Goal: Information Seeking & Learning: Learn about a topic

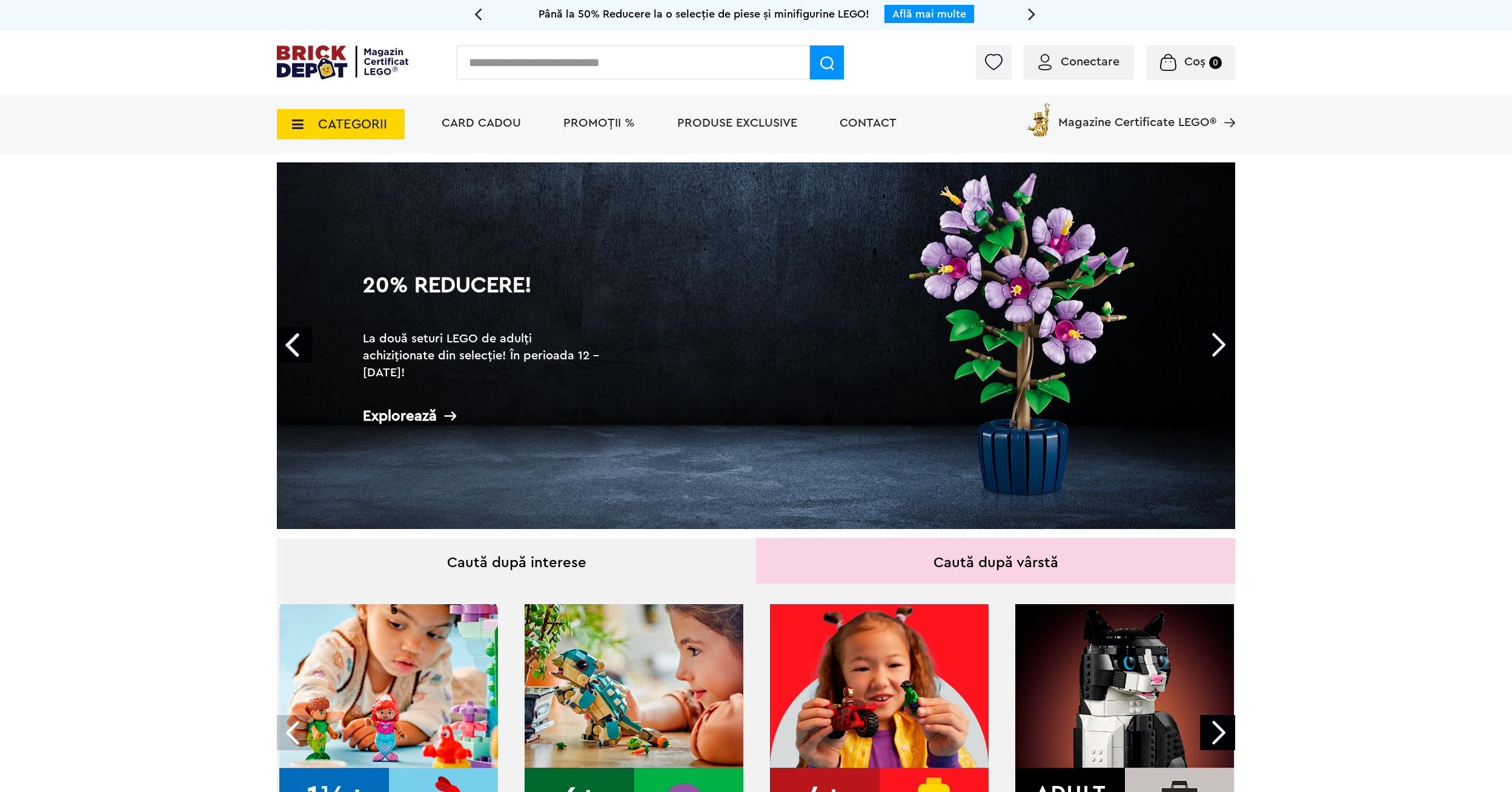
click at [1214, 346] on link "Next" at bounding box center [1218, 344] width 35 height 35
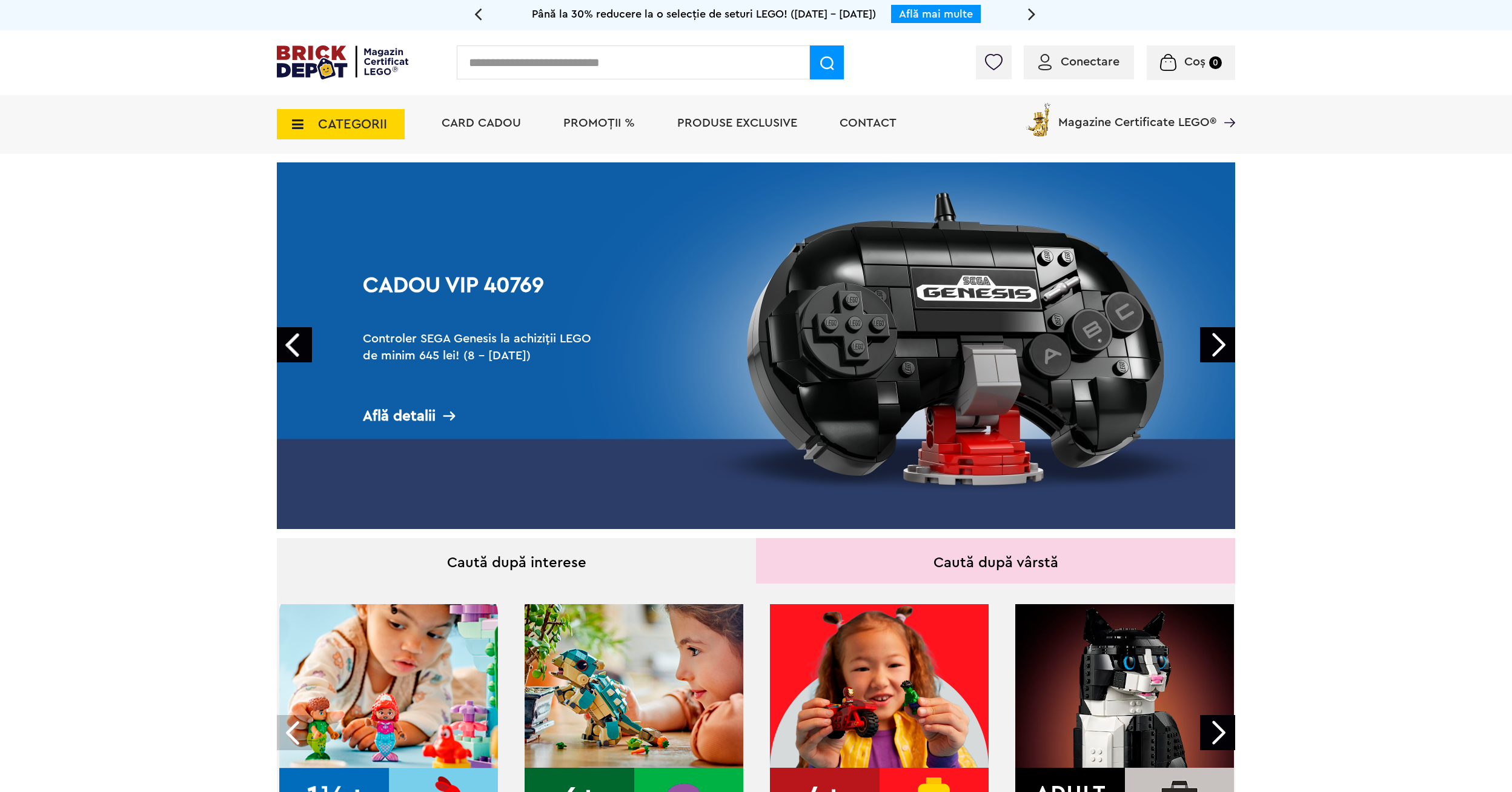
click at [1214, 346] on link "Next" at bounding box center [1218, 344] width 35 height 35
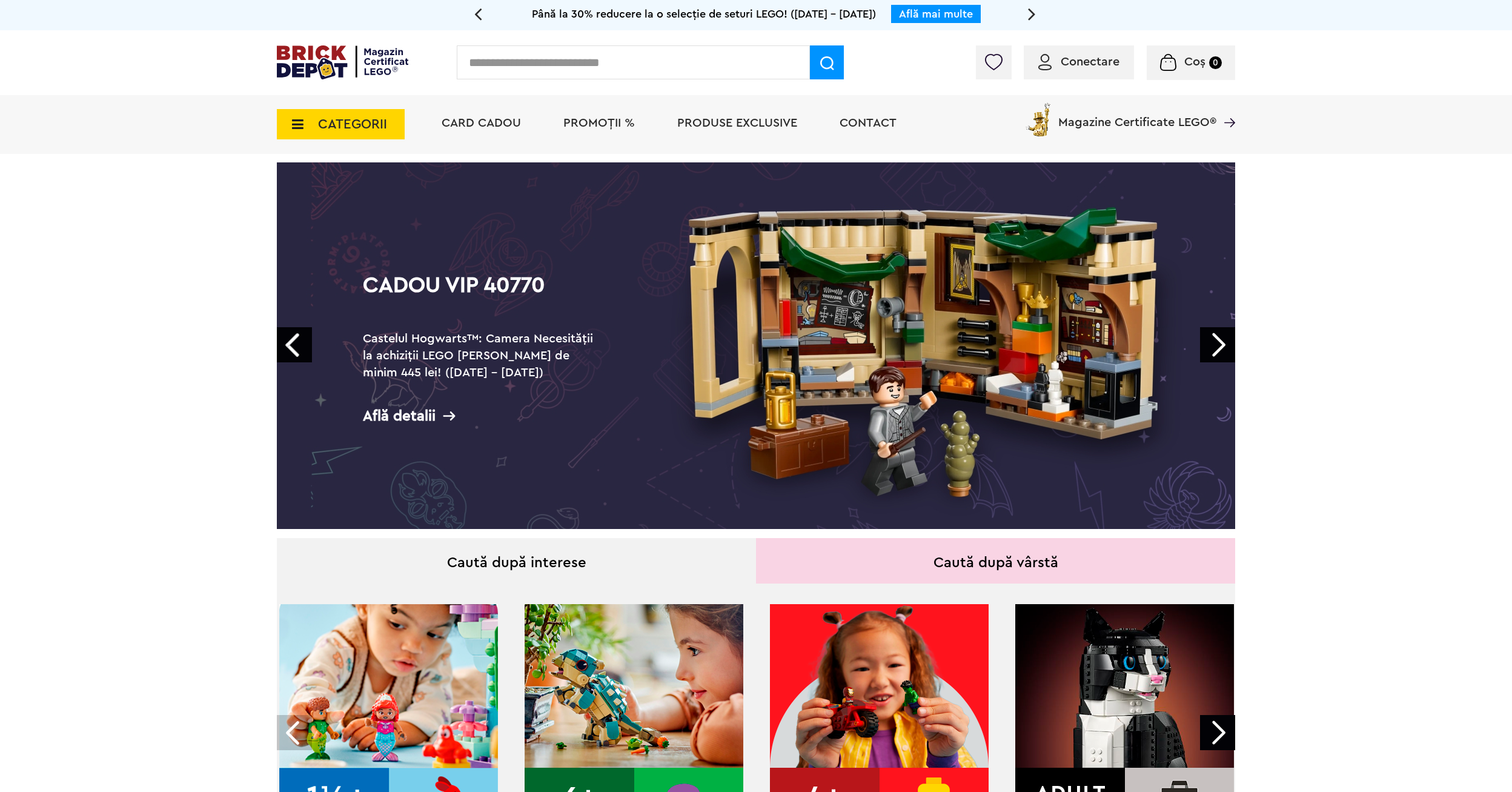
click at [1214, 344] on link "Next" at bounding box center [1218, 344] width 35 height 35
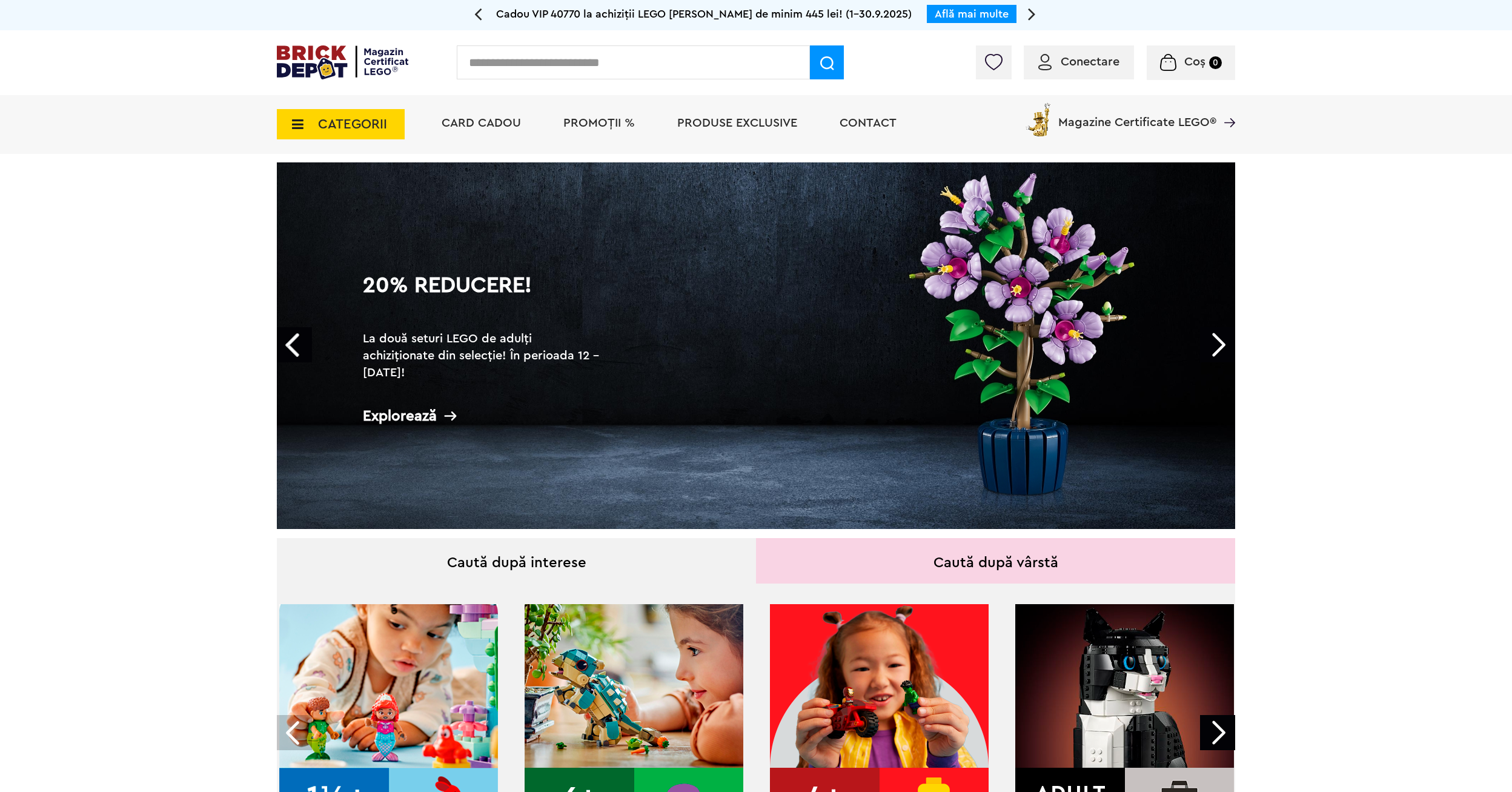
click at [1214, 344] on link "Next" at bounding box center [1218, 344] width 35 height 35
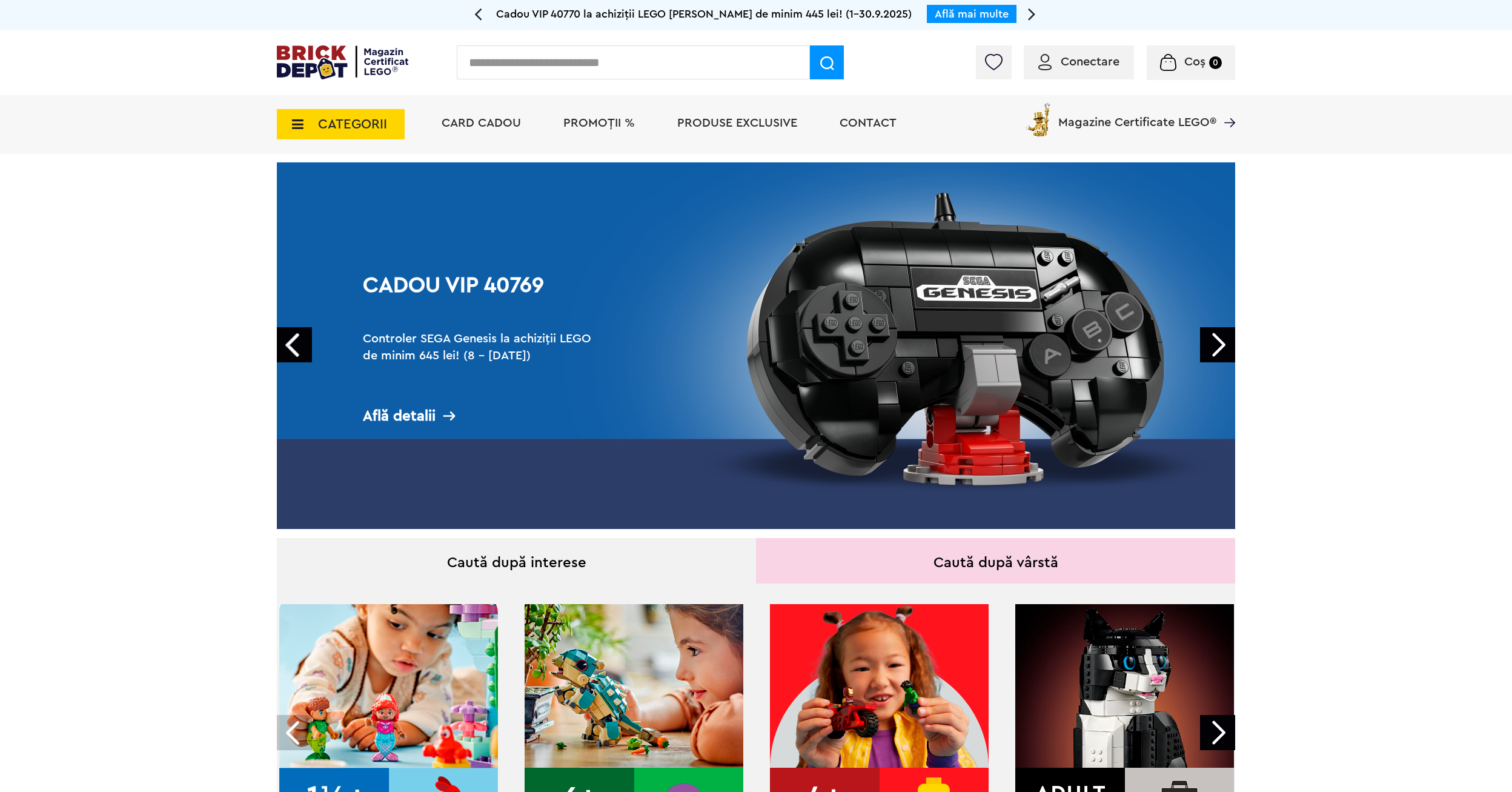
click at [1214, 344] on link "Next" at bounding box center [1218, 344] width 35 height 35
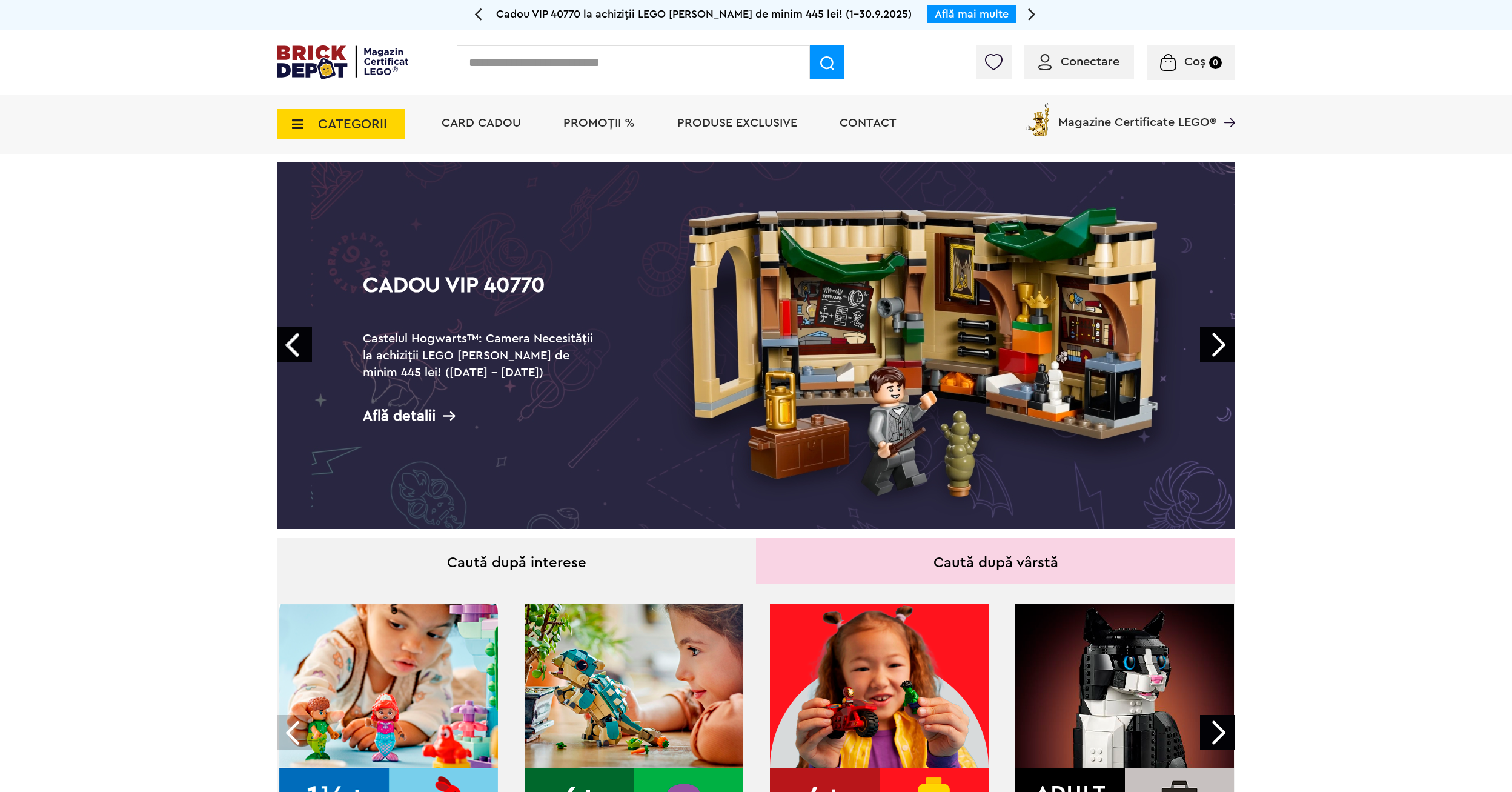
click at [1214, 344] on link "Next" at bounding box center [1218, 344] width 35 height 35
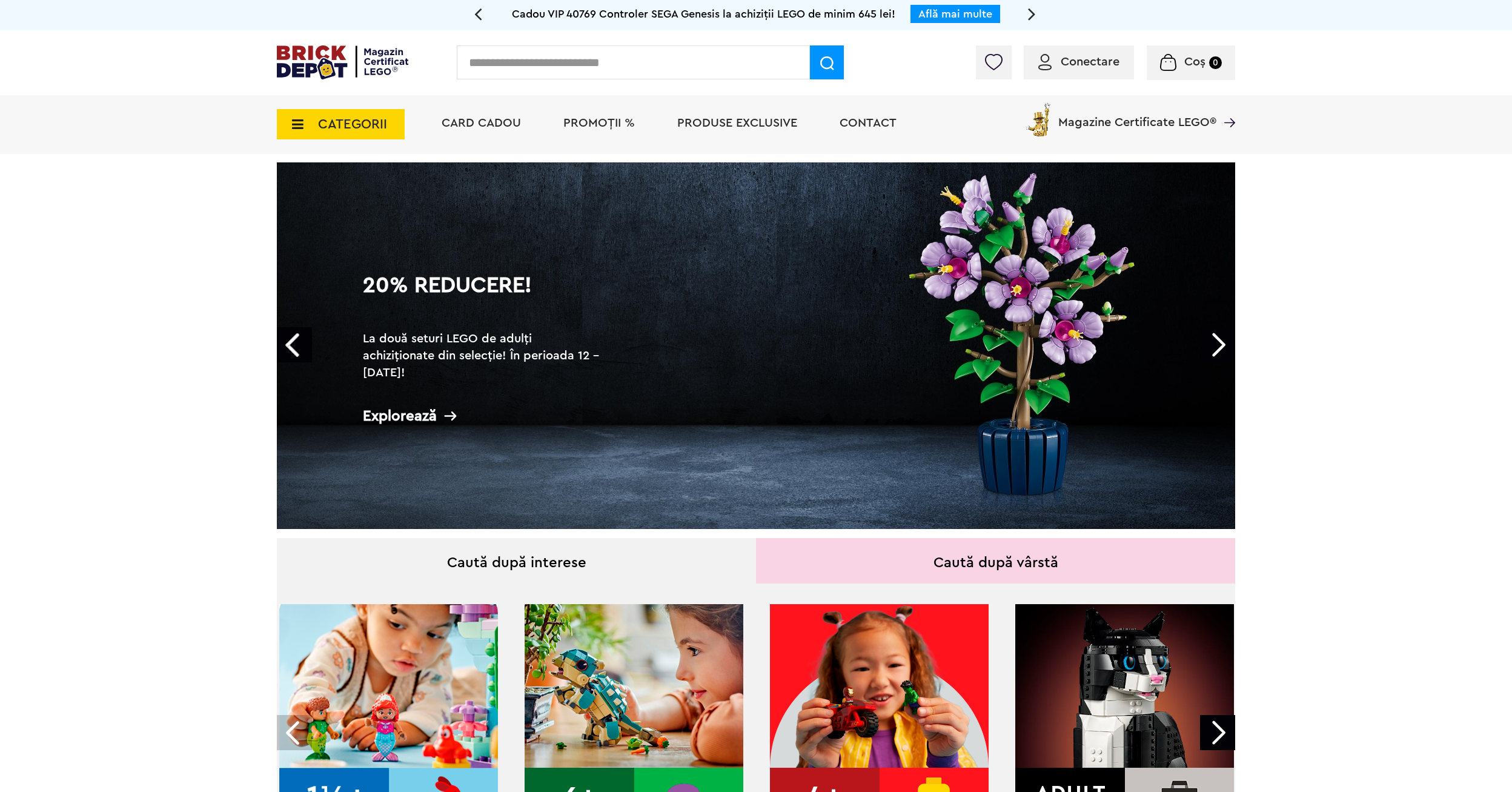
click at [1028, 330] on link "20% Reducere! La două seturi LEGO de adulți achiziționate din selecție! În peri…" at bounding box center [755, 346] width 958 height 367
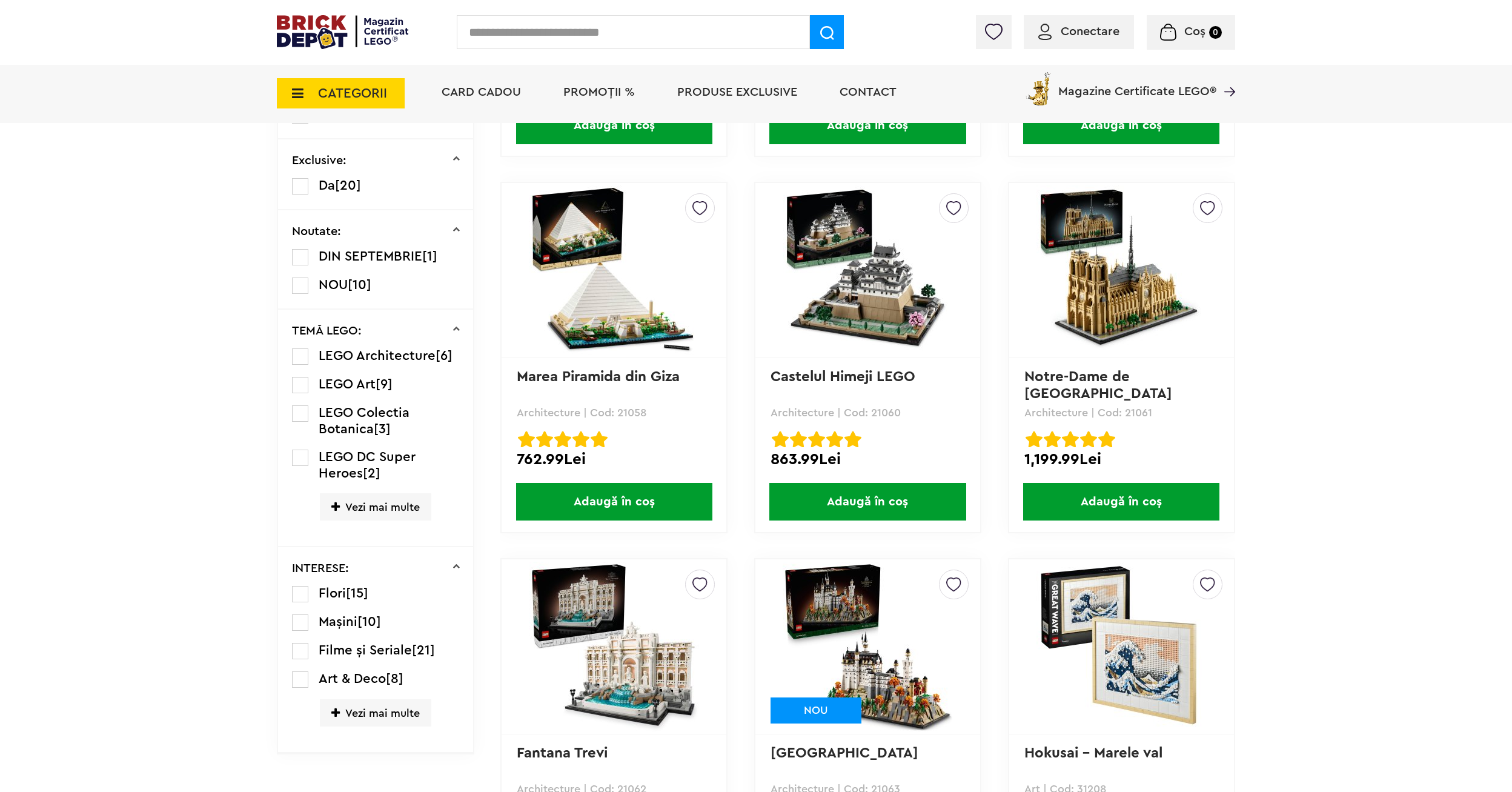
scroll to position [848, 0]
